Goal: Information Seeking & Learning: Understand process/instructions

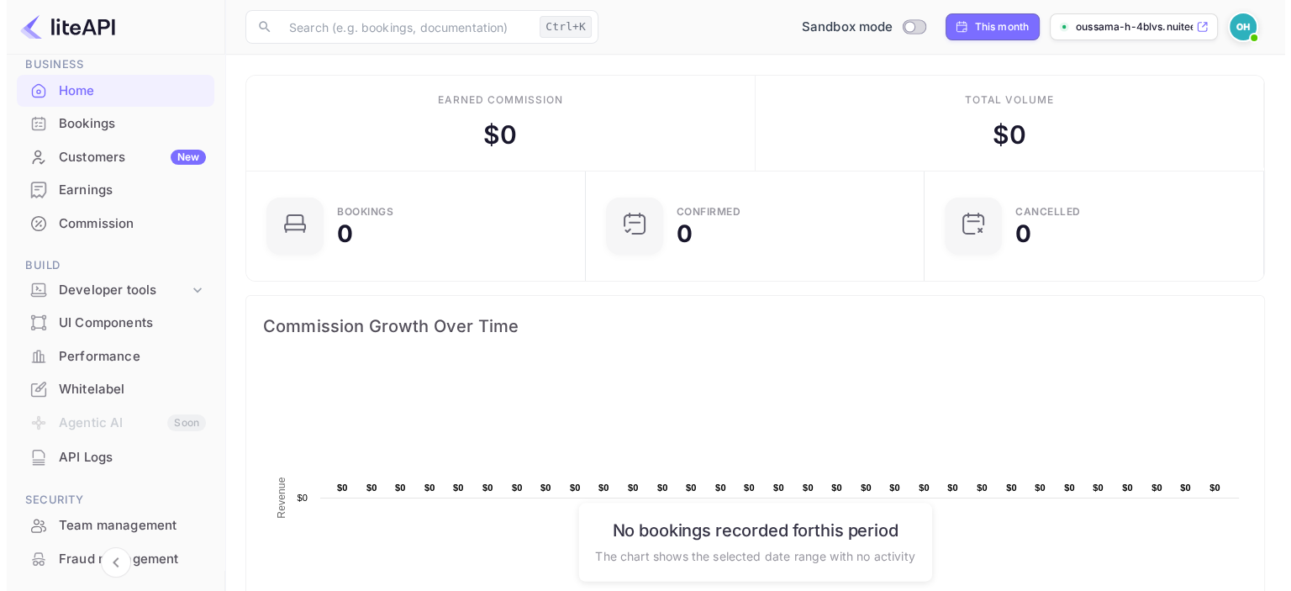
scroll to position [80, 0]
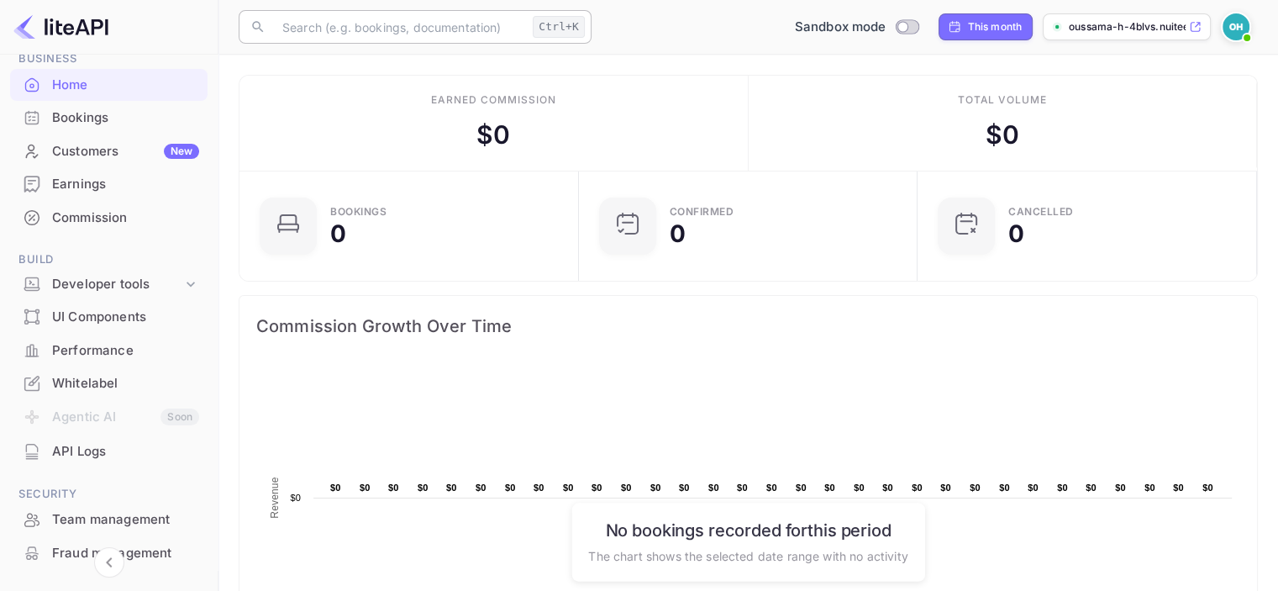
click at [351, 19] on input "text" at bounding box center [399, 27] width 254 height 34
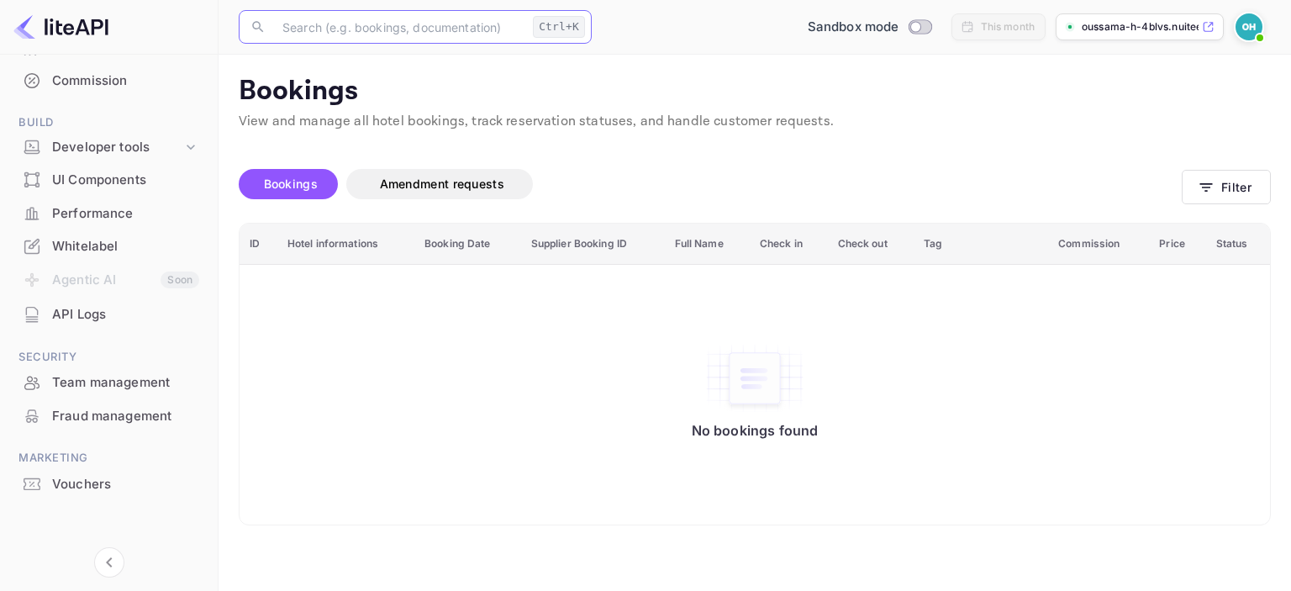
scroll to position [218, 0]
click at [76, 321] on div "API Logs" at bounding box center [125, 312] width 147 height 19
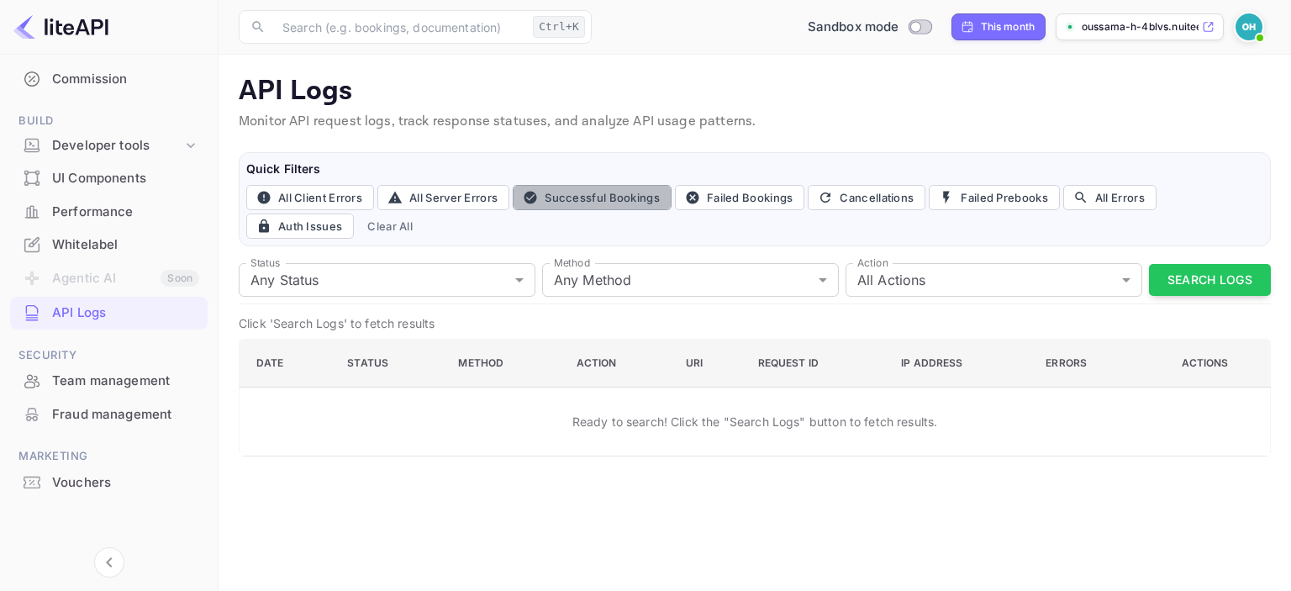
click at [595, 199] on button "Successful Bookings" at bounding box center [592, 197] width 159 height 25
type input "200"
type input "post"
type input "book"
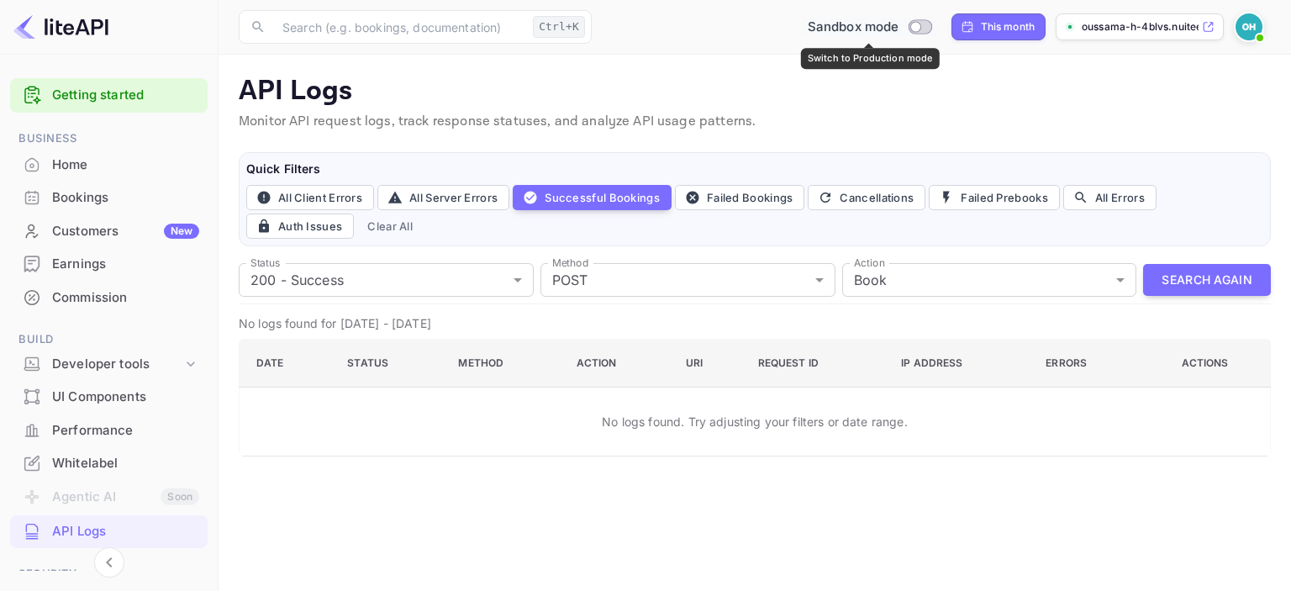
click at [928, 27] on input "Switch to Production mode" at bounding box center [915, 26] width 34 height 11
checkbox input "false"
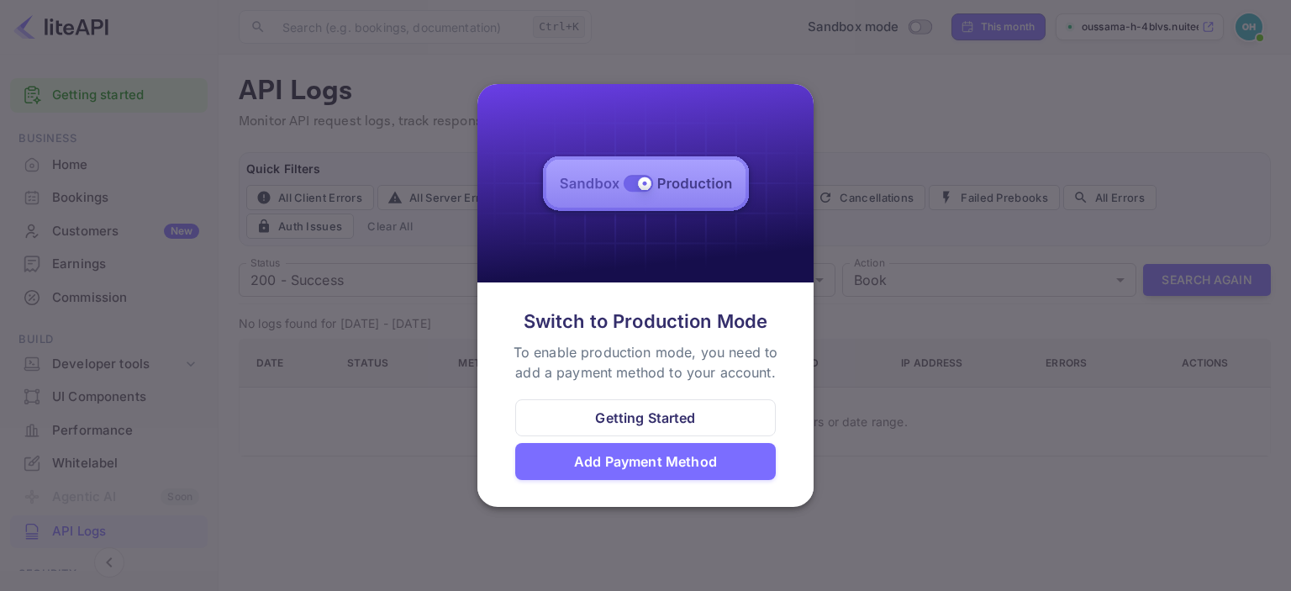
click at [864, 230] on div at bounding box center [645, 295] width 1291 height 591
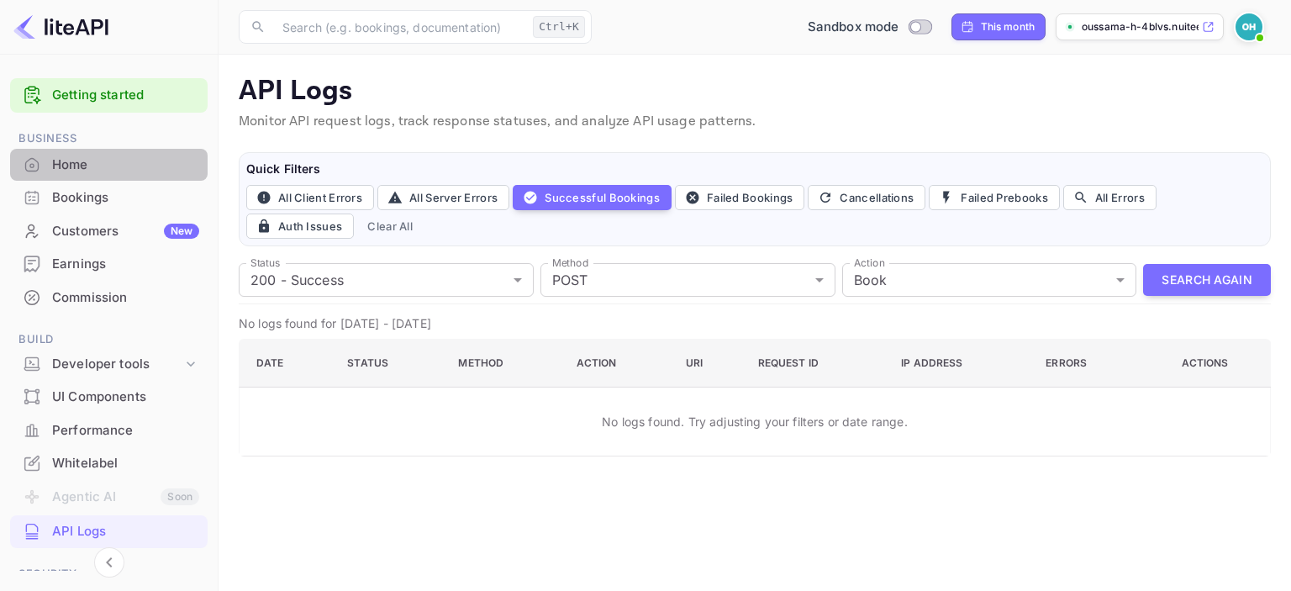
click at [127, 174] on div "Home" at bounding box center [108, 165] width 197 height 33
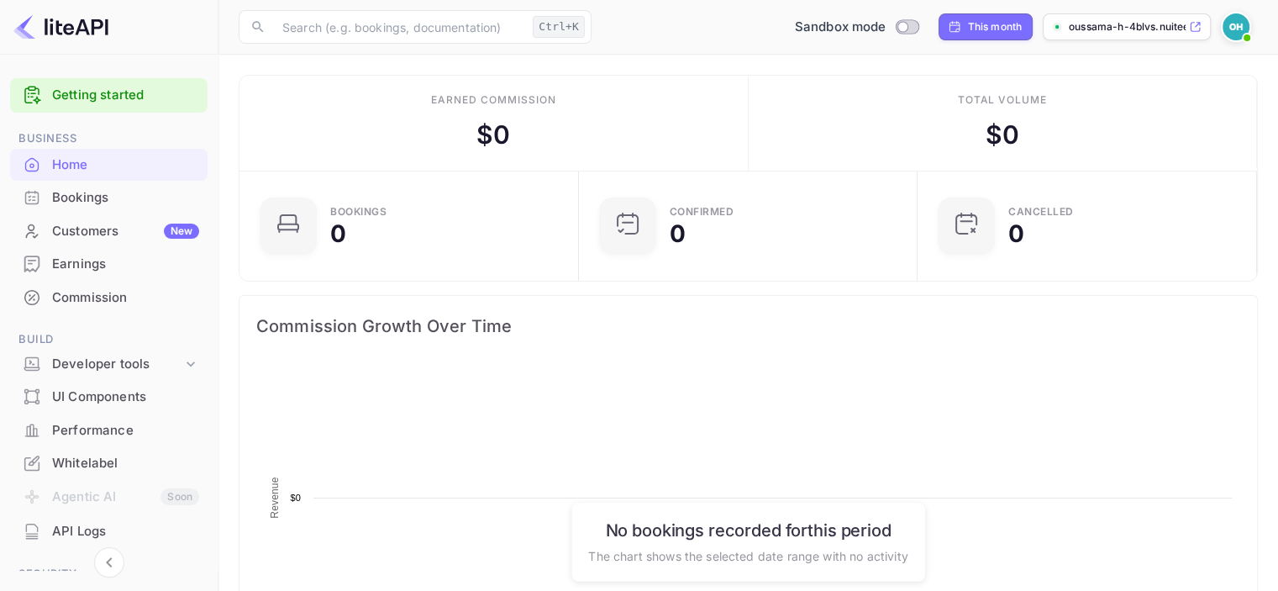
scroll to position [260, 316]
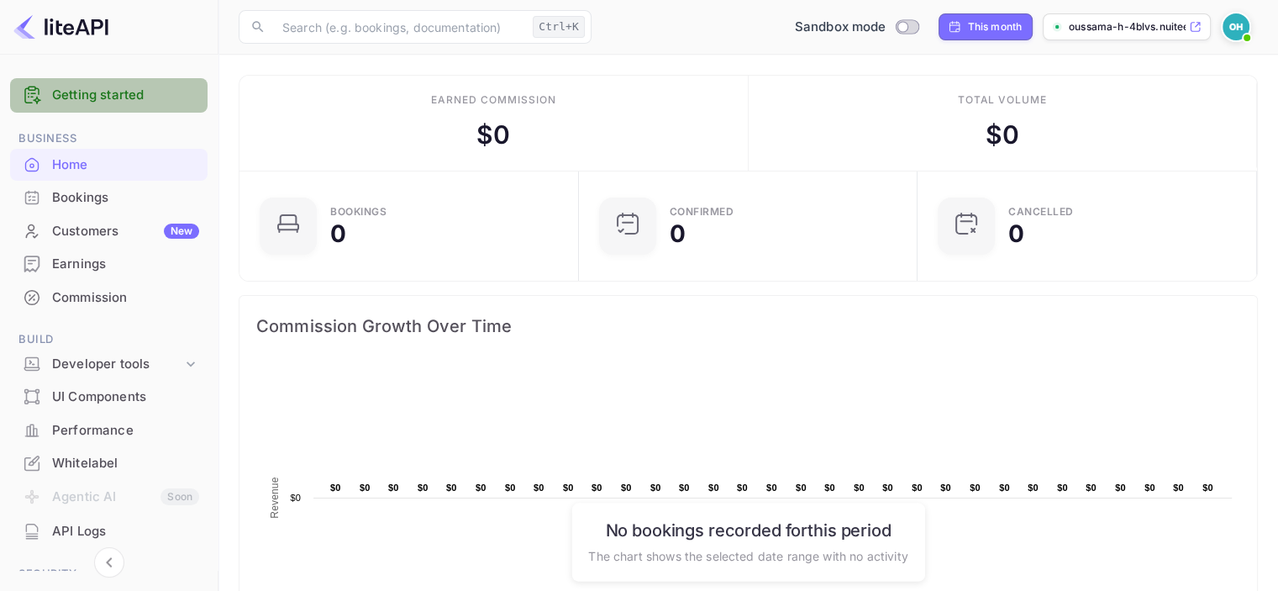
click at [128, 98] on link "Getting started" at bounding box center [125, 95] width 147 height 19
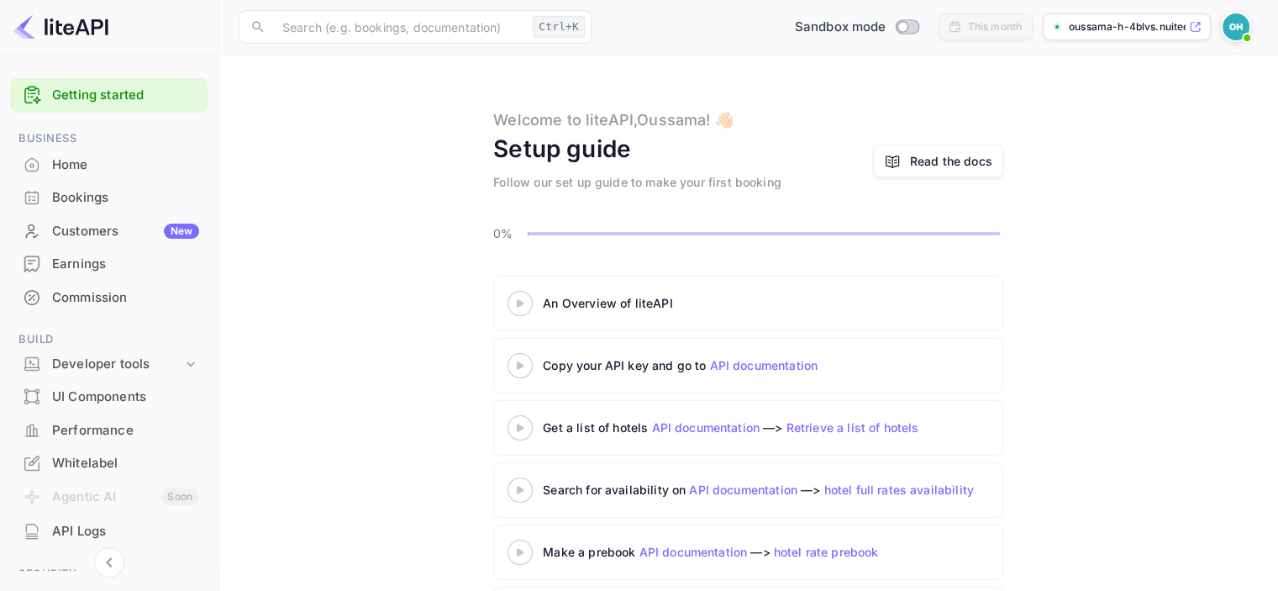
click at [834, 486] on link "hotel full rates availability" at bounding box center [899, 489] width 150 height 14
